Goal: Information Seeking & Learning: Learn about a topic

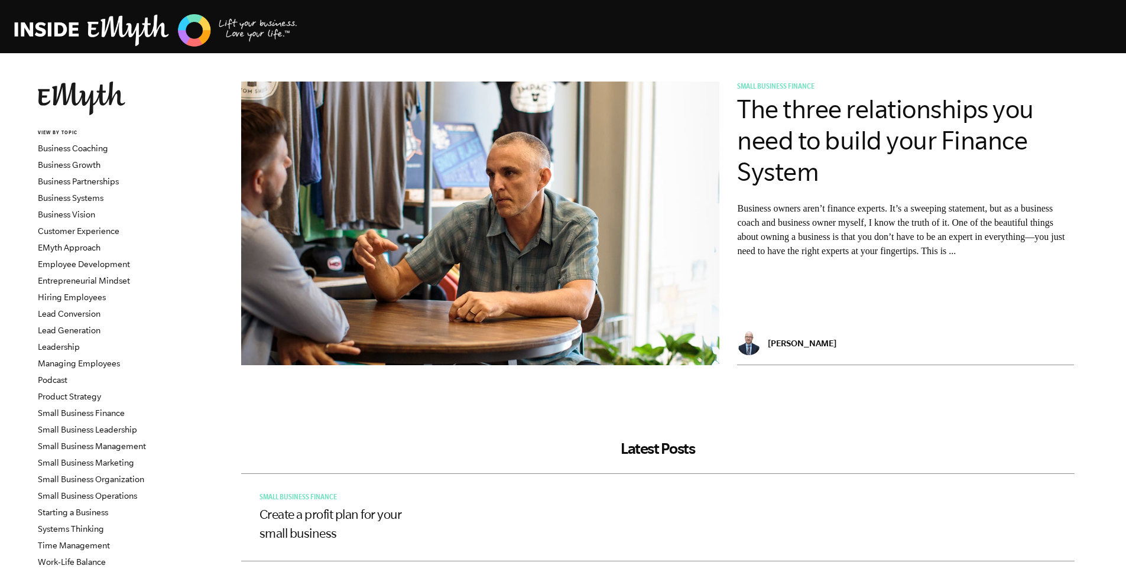
click at [521, 175] on img at bounding box center [480, 241] width 479 height 319
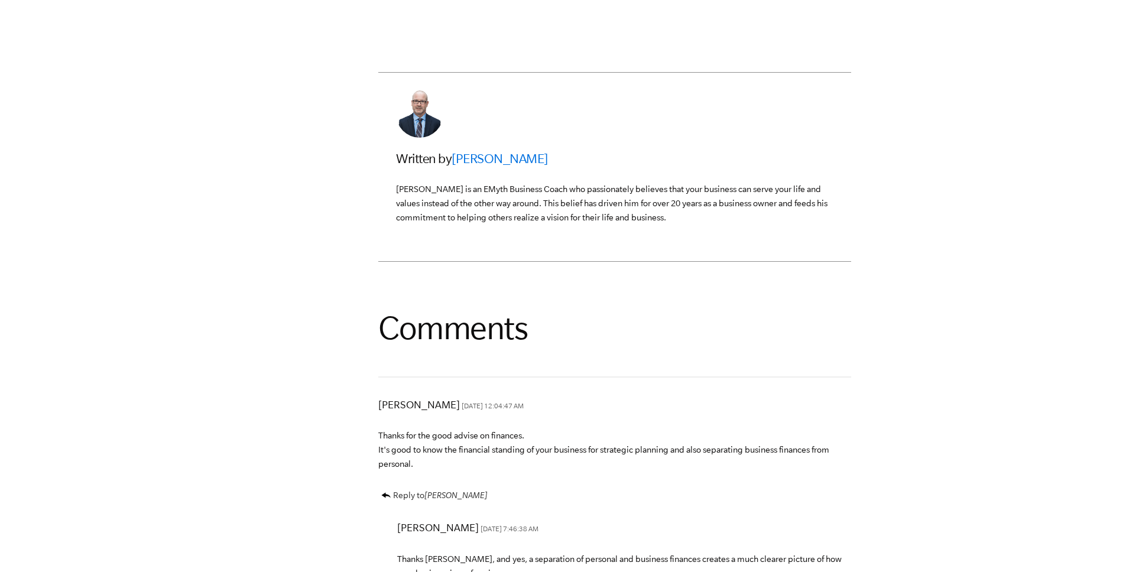
scroll to position [3190, 0]
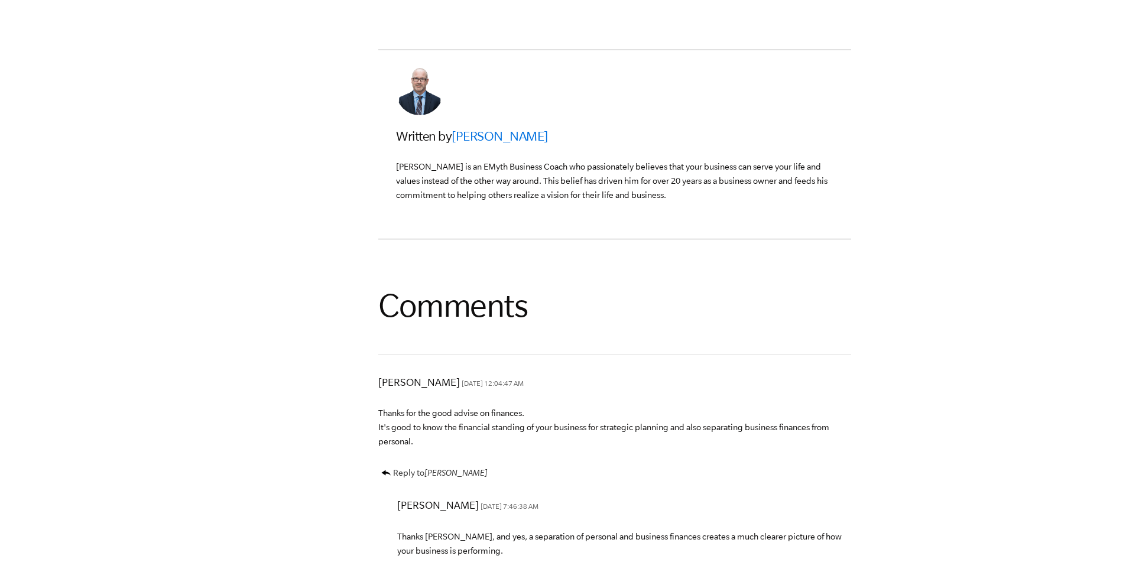
click at [522, 143] on link "[PERSON_NAME]" at bounding box center [499, 136] width 96 height 14
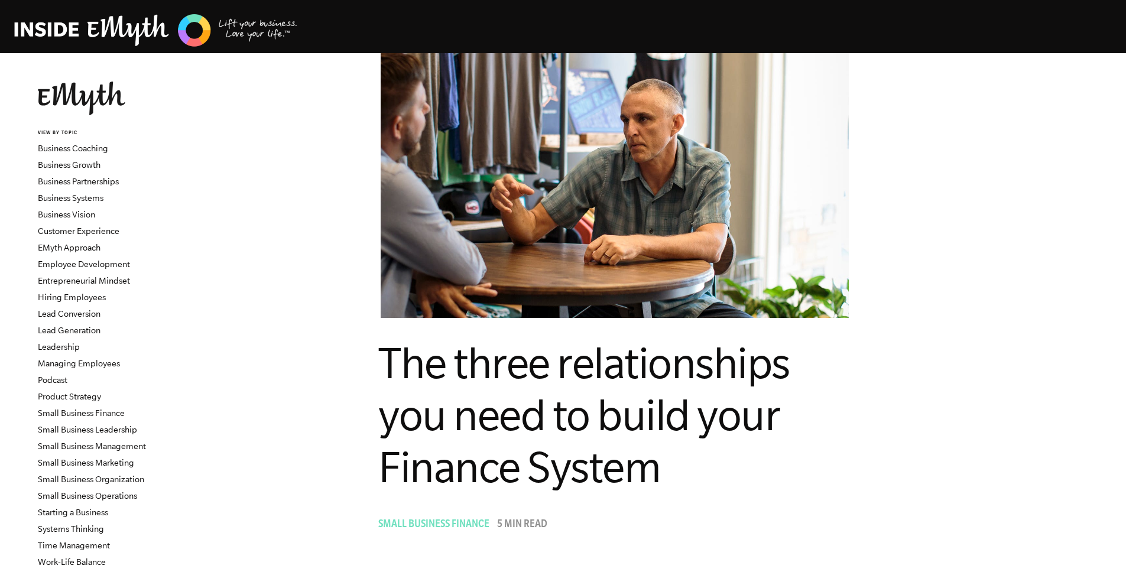
click at [144, 29] on img at bounding box center [156, 30] width 284 height 36
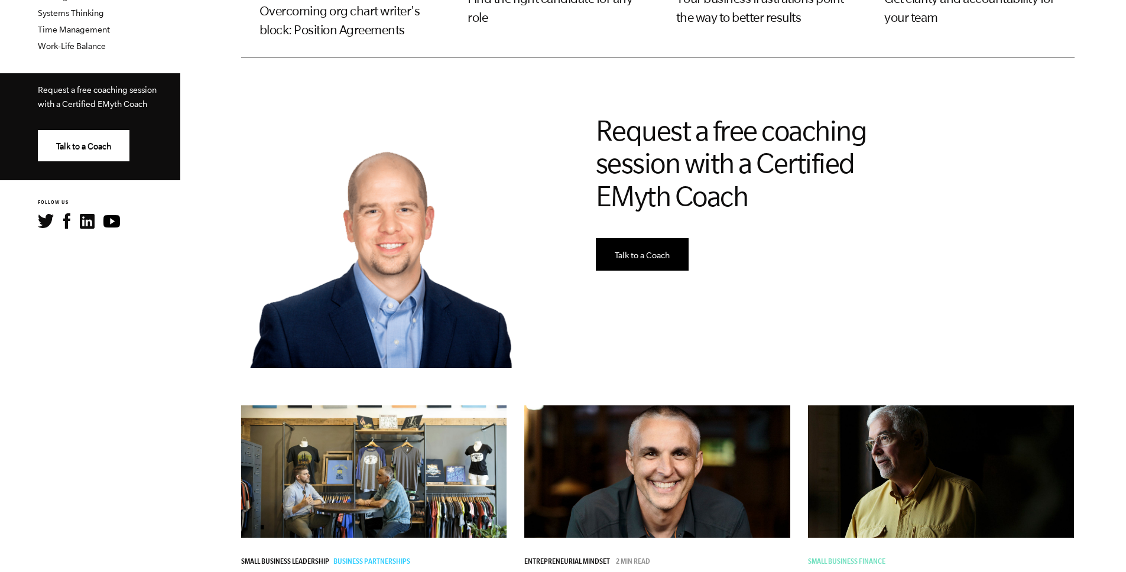
scroll to position [757, 0]
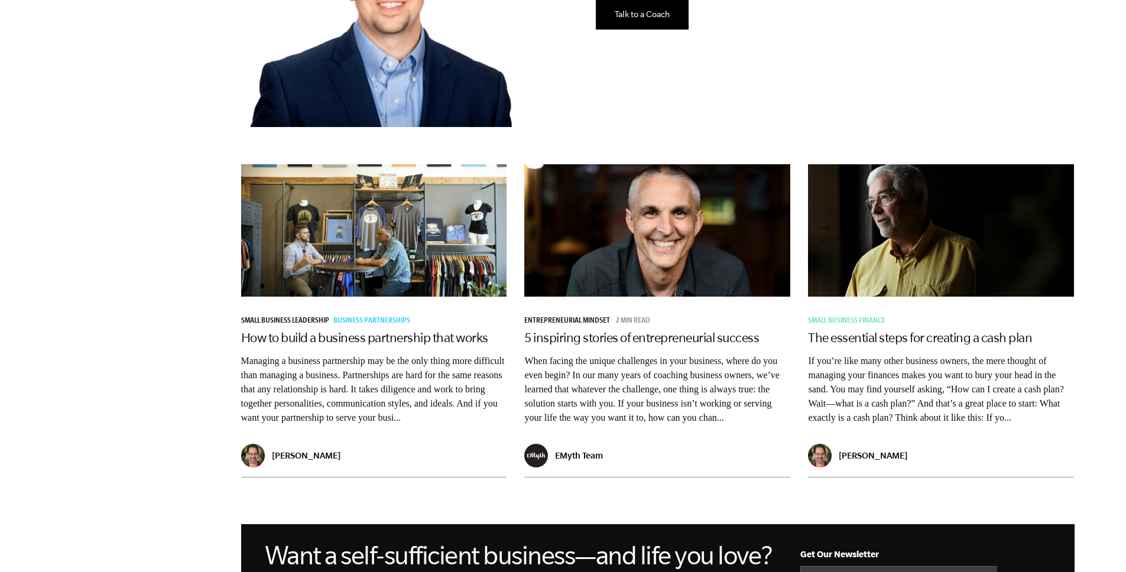
click at [701, 232] on img at bounding box center [657, 230] width 266 height 150
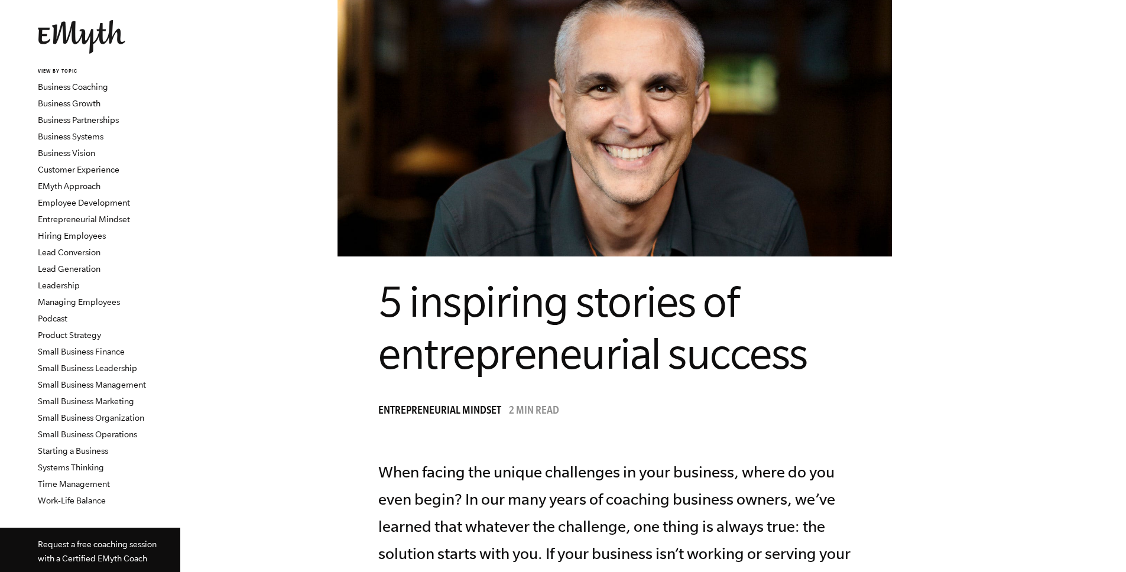
scroll to position [12, 0]
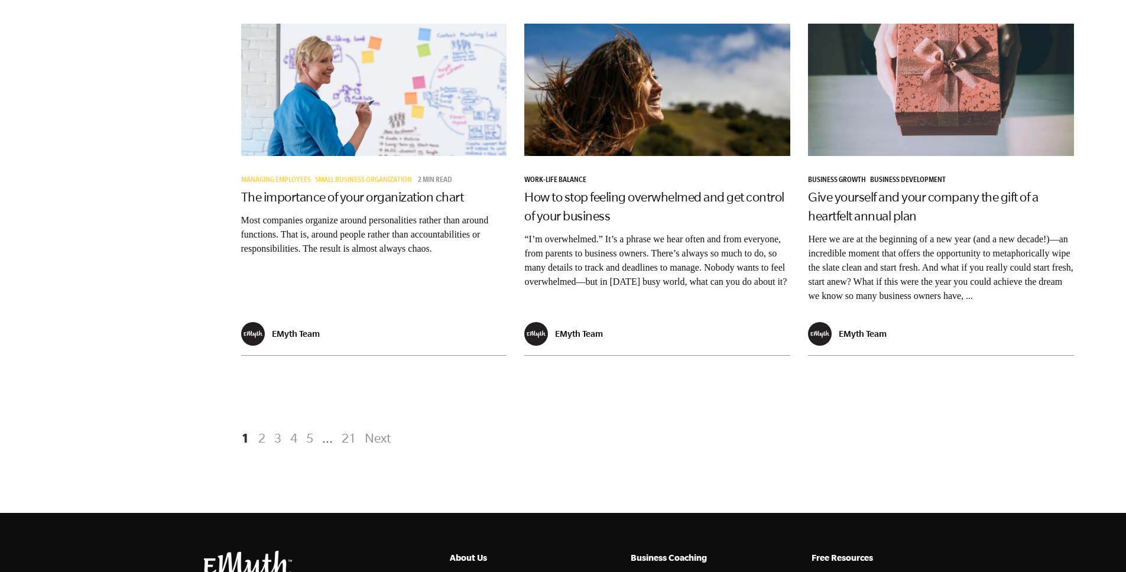
scroll to position [2120, 0]
